Goal: Book appointment/travel/reservation

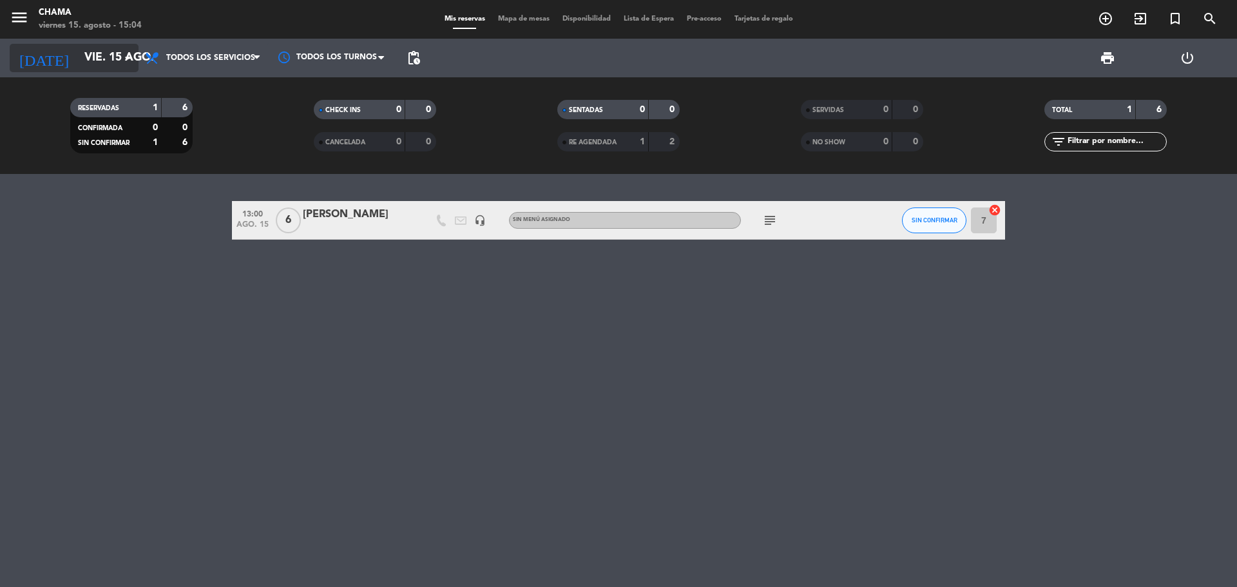
click at [95, 58] on input "vie. 15 ago." at bounding box center [152, 58] width 149 height 26
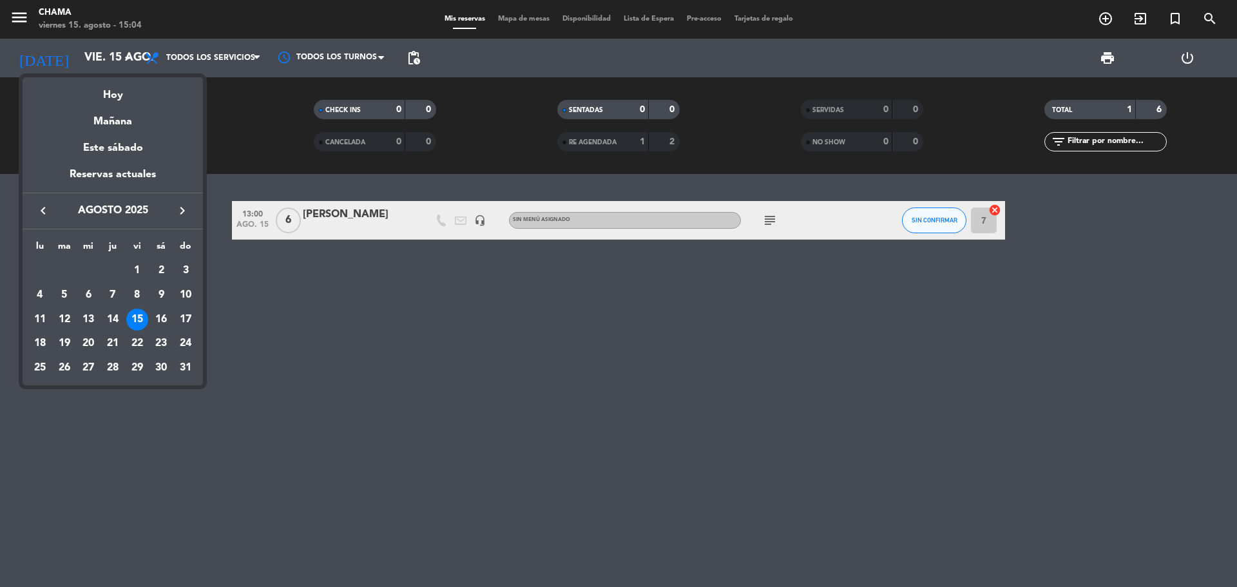
click at [200, 58] on div at bounding box center [618, 293] width 1237 height 587
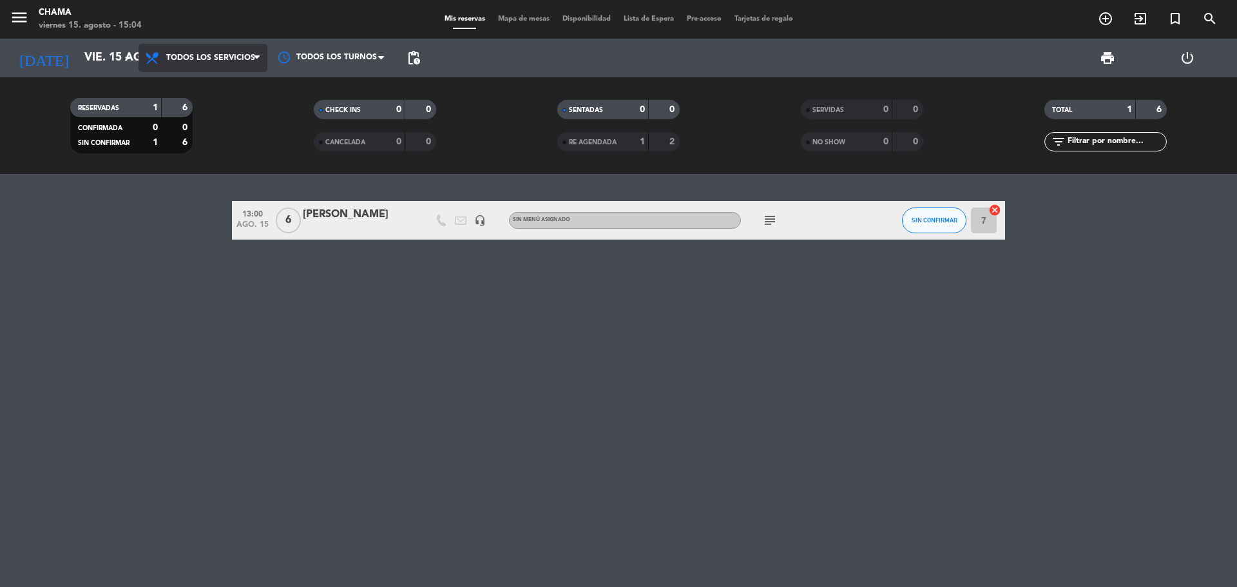
click at [200, 57] on span "Todos los servicios" at bounding box center [210, 57] width 89 height 9
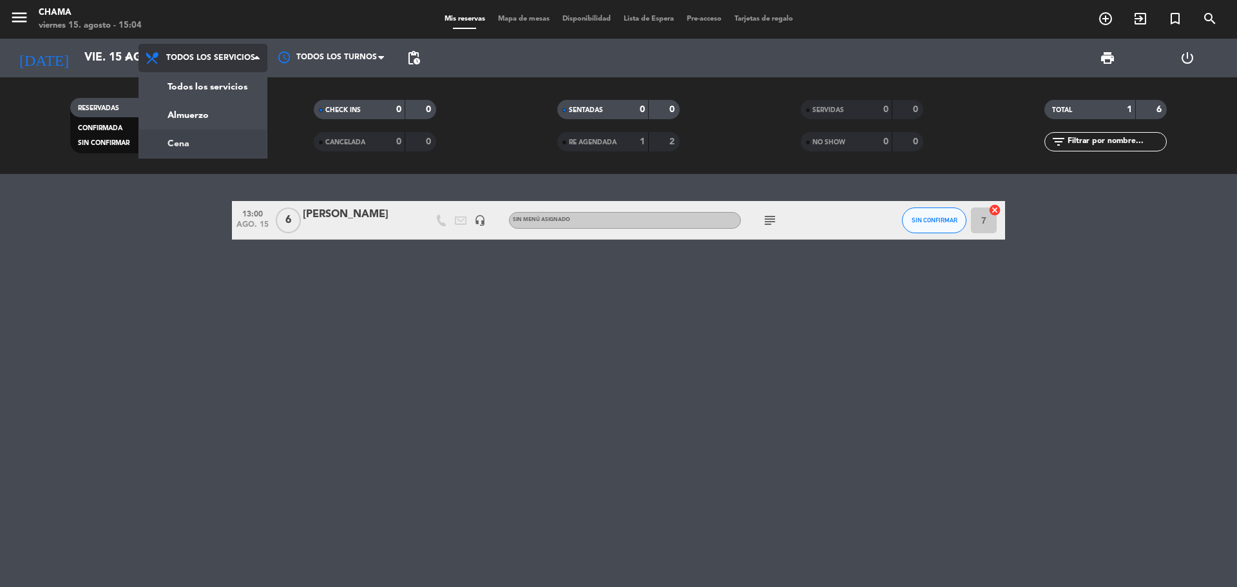
click at [199, 151] on div "menu CHAMA viernes 15. agosto - 15:04 Mis reservas Mapa de mesas Disponibilidad…" at bounding box center [618, 87] width 1237 height 174
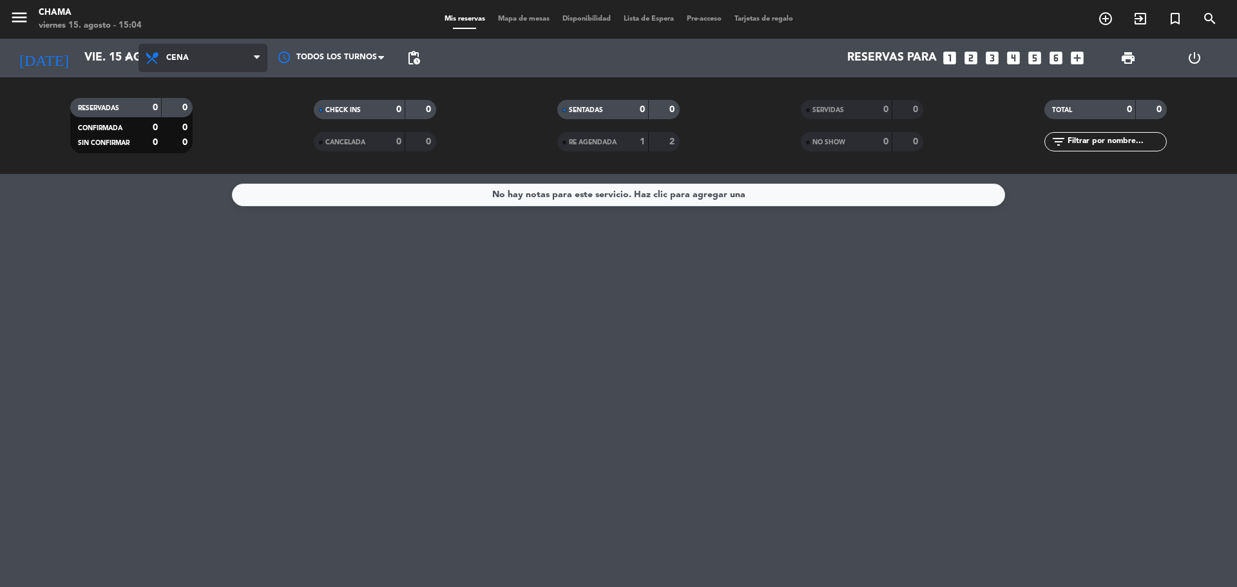
click at [177, 55] on span "Cena" at bounding box center [177, 57] width 23 height 9
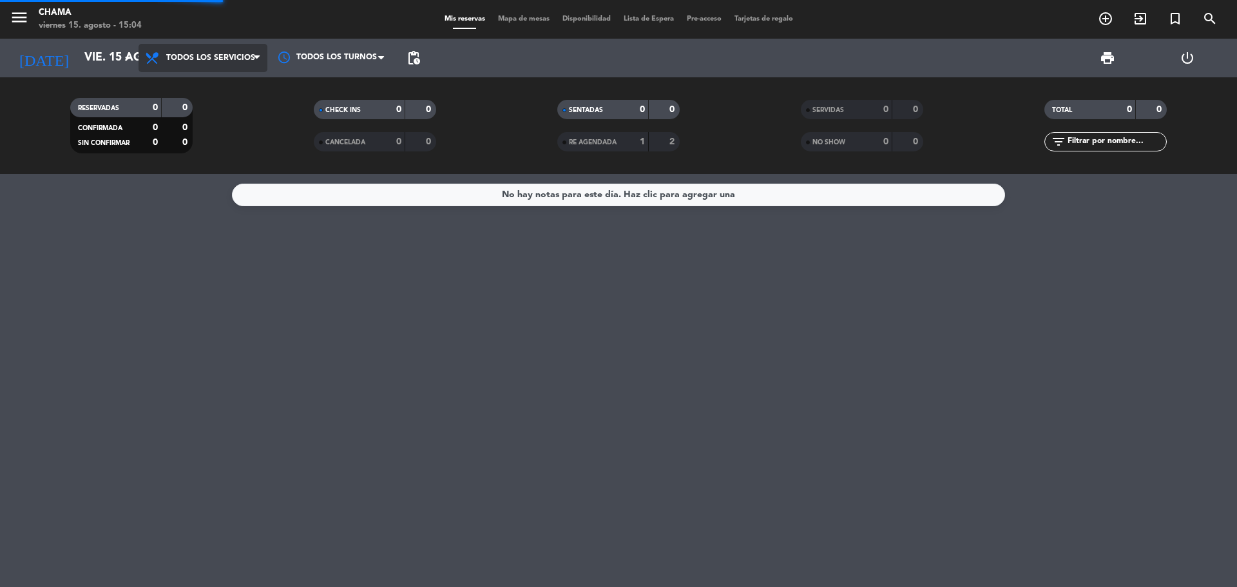
click at [192, 83] on div "menu CHAMA viernes 15. agosto - 15:04 Mis reservas Mapa de mesas Disponibilidad…" at bounding box center [618, 87] width 1237 height 174
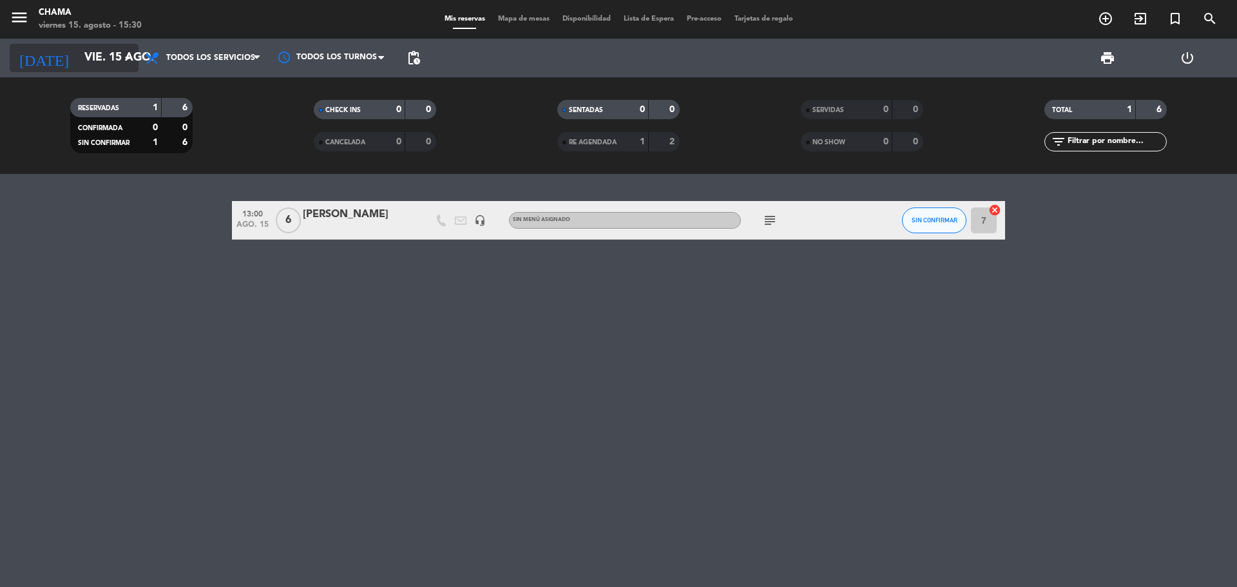
click at [103, 52] on input "vie. 15 ago." at bounding box center [152, 58] width 149 height 26
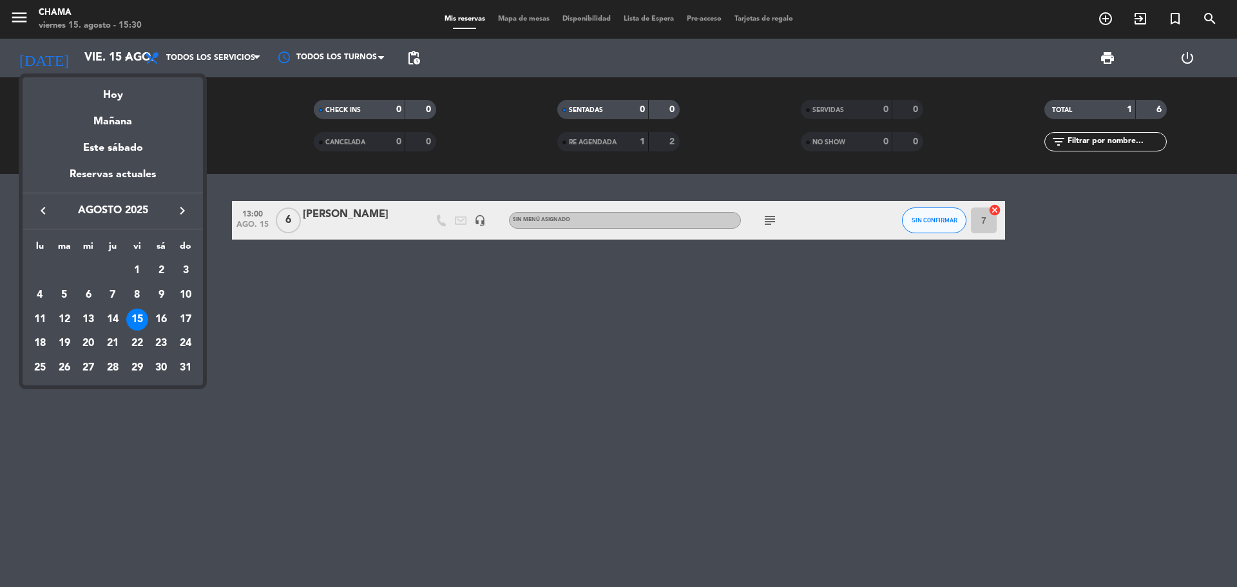
click at [182, 207] on icon "keyboard_arrow_right" at bounding box center [182, 210] width 15 height 15
click at [88, 369] on div "24" at bounding box center [88, 368] width 22 height 22
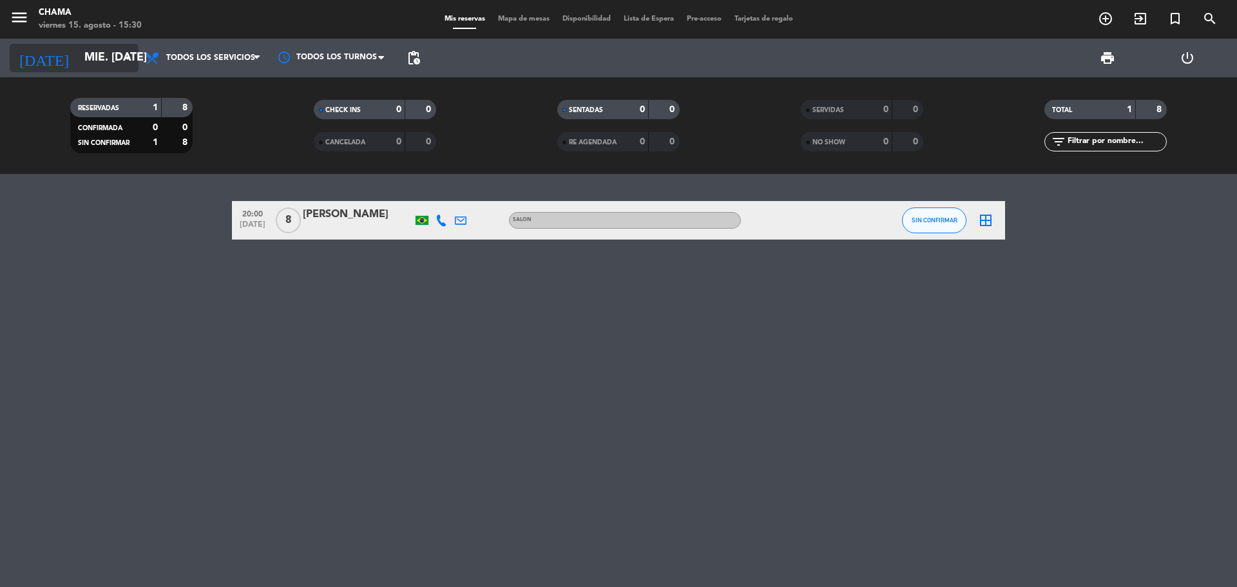
click at [110, 57] on input "mié. [DATE]" at bounding box center [152, 58] width 149 height 26
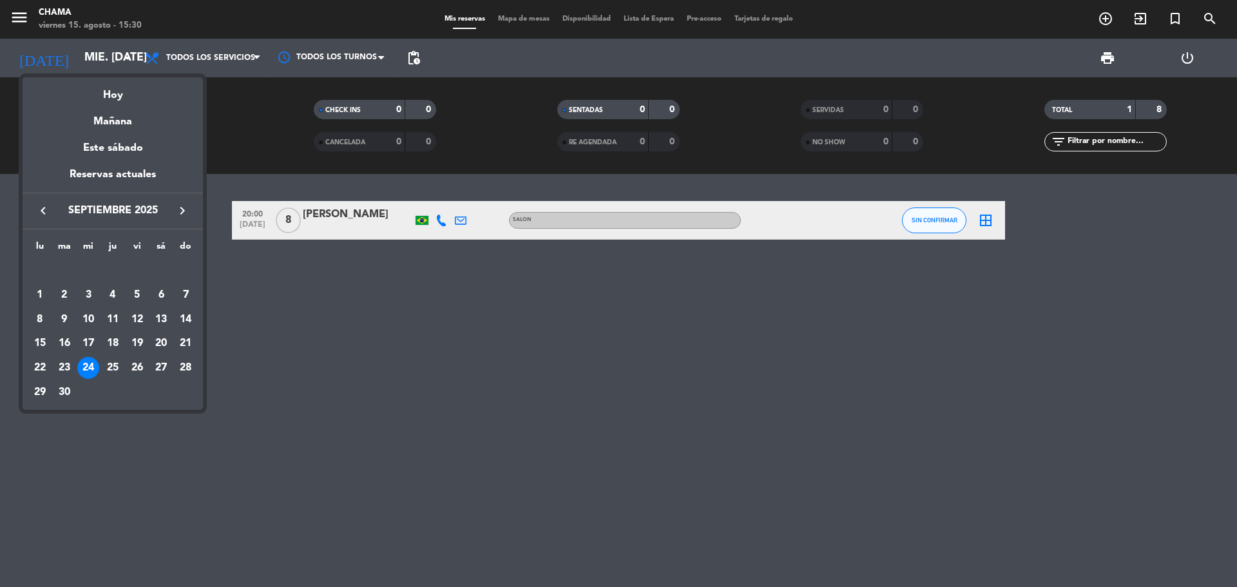
click at [51, 211] on button "keyboard_arrow_left" at bounding box center [43, 210] width 23 height 17
click at [138, 316] on div "15" at bounding box center [137, 320] width 22 height 22
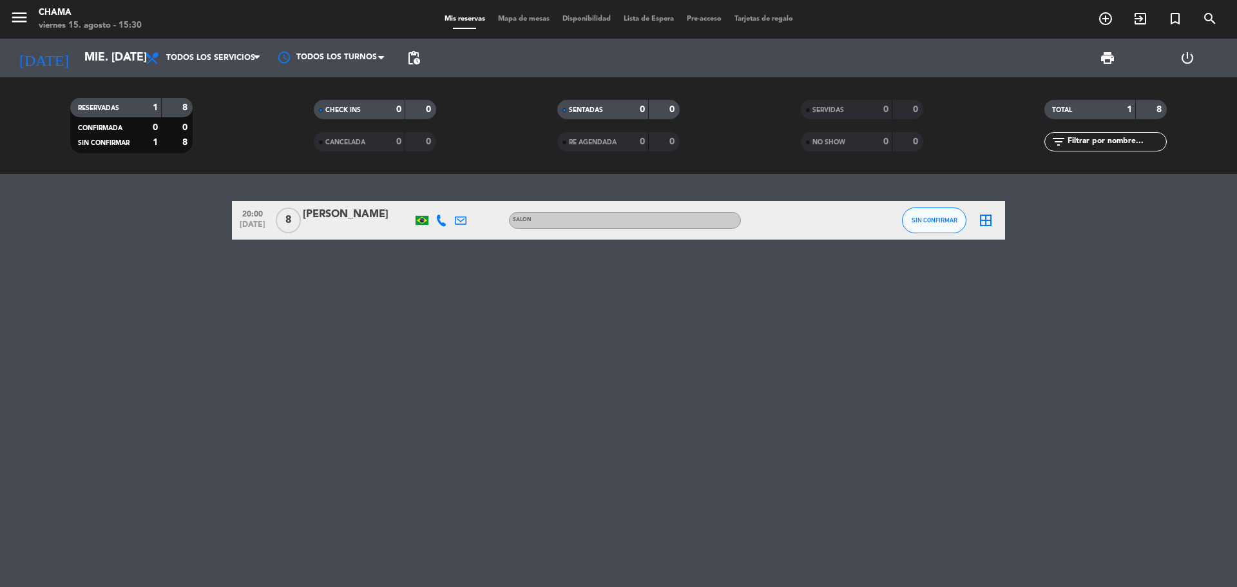
type input "vie. 15 ago."
